Goal: Task Accomplishment & Management: Use online tool/utility

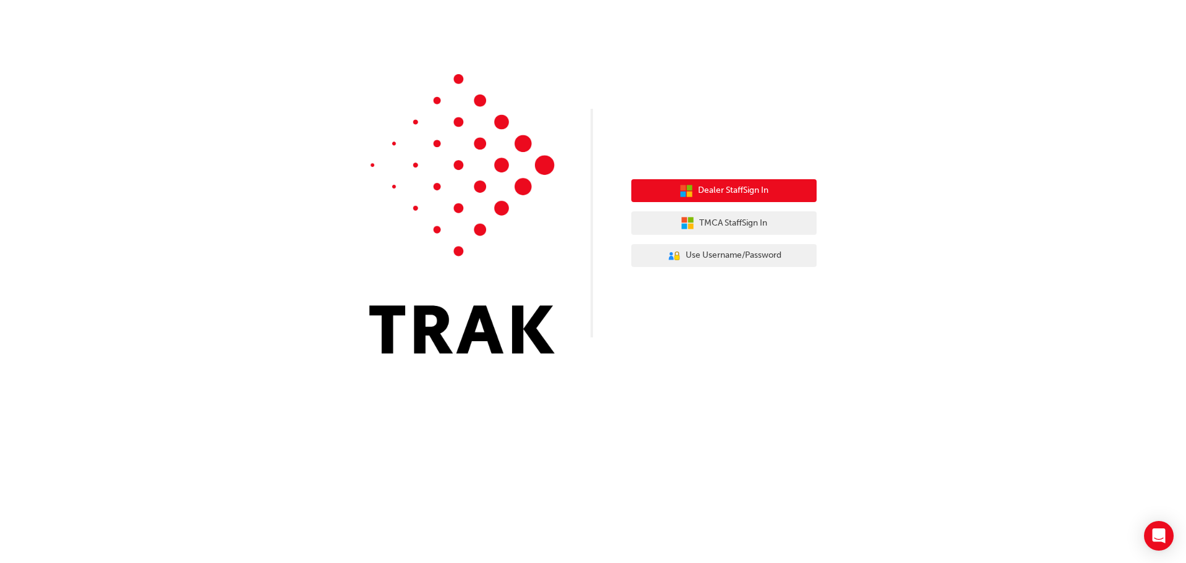
click at [714, 200] on button "Dealer Staff Sign In" at bounding box center [723, 190] width 185 height 23
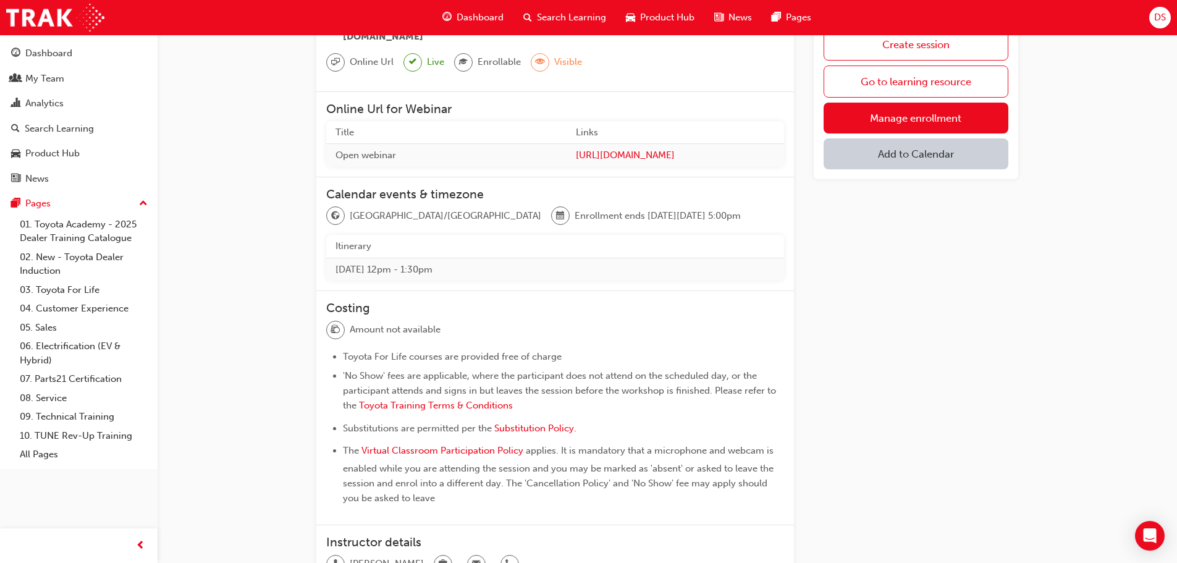
scroll to position [81, 0]
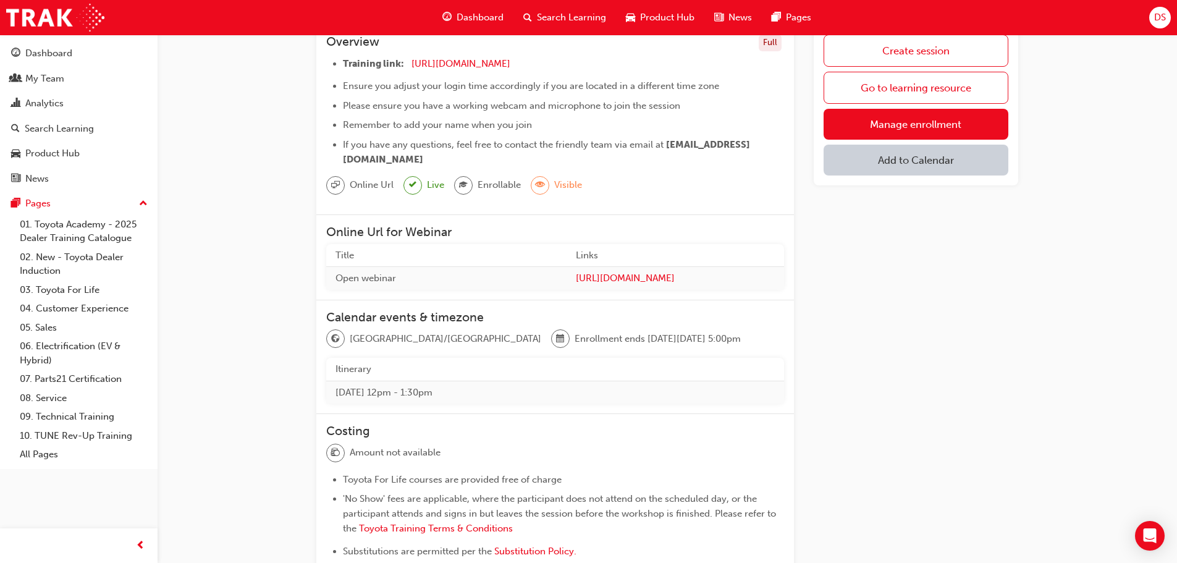
click at [931, 169] on button "Add to Calendar" at bounding box center [916, 160] width 185 height 31
click at [942, 204] on div "Outlook.com" at bounding box center [916, 200] width 75 height 14
click at [926, 204] on div "Outlook.com" at bounding box center [916, 200] width 75 height 14
click at [814, 351] on div "Create session Go to learning resource Manage enrollment Outlook.com" at bounding box center [916, 375] width 204 height 701
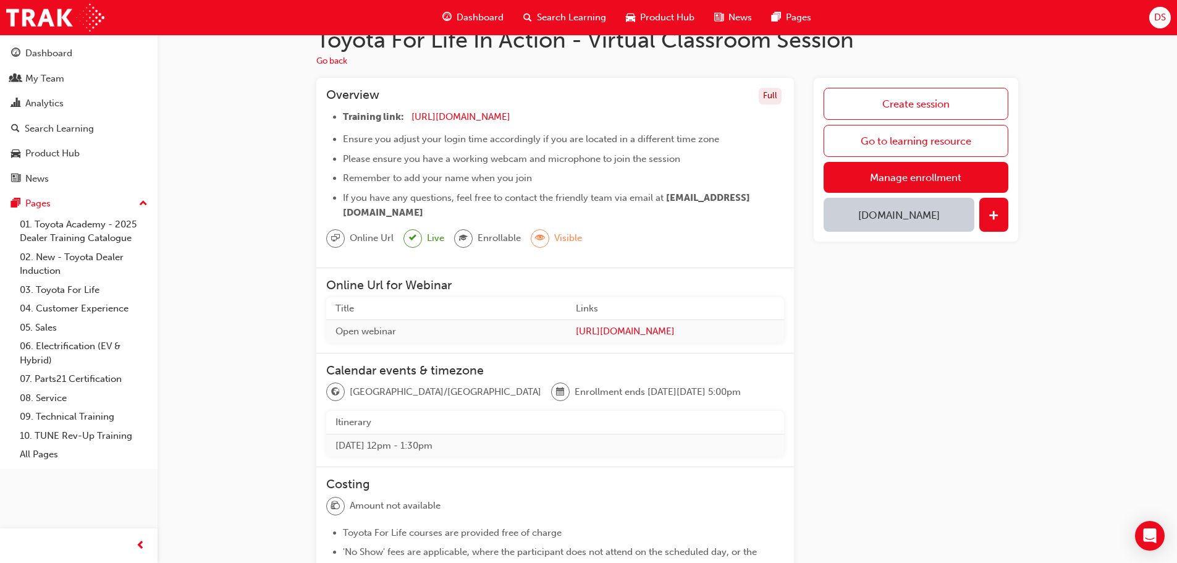
scroll to position [0, 0]
